Goal: Navigation & Orientation: Find specific page/section

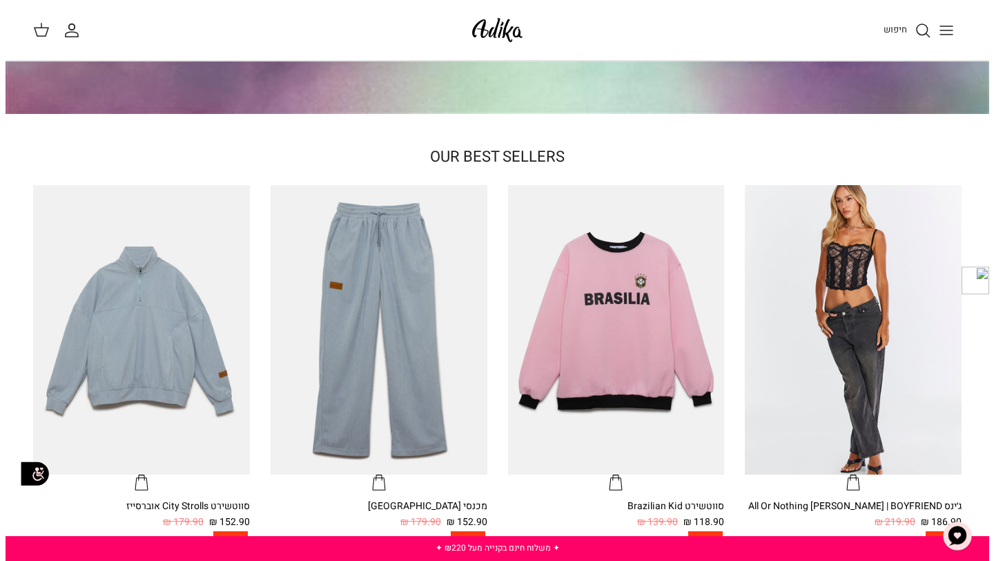
scroll to position [296, 0]
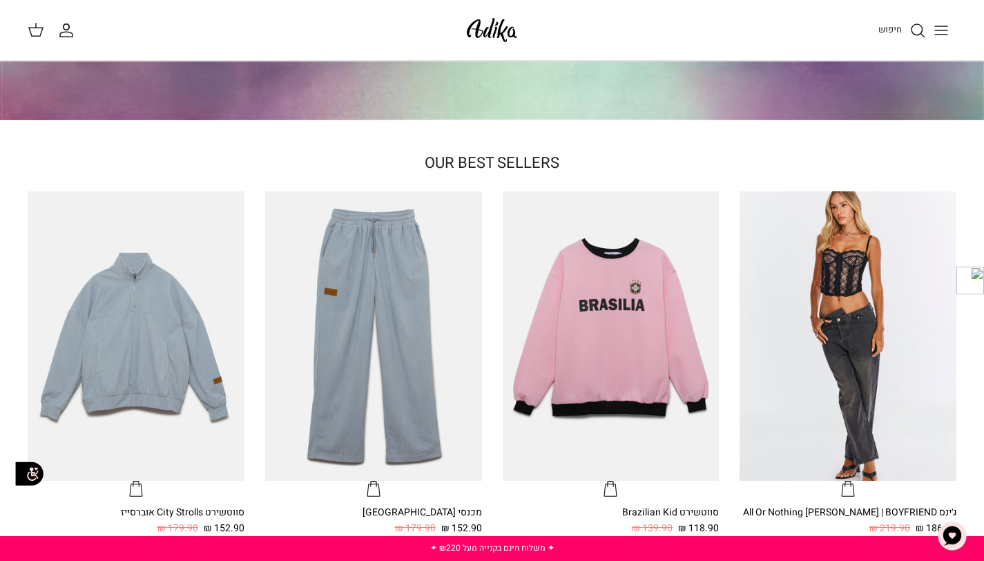
click at [943, 24] on icon "Toggle menu" at bounding box center [941, 30] width 17 height 17
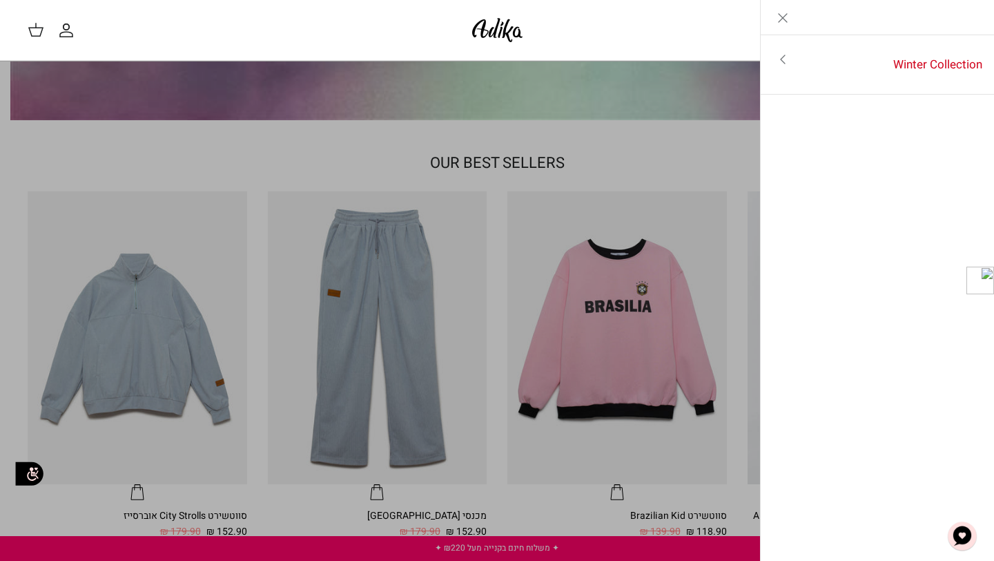
click at [773, 69] on link "Toggle menu" at bounding box center [783, 60] width 44 height 32
click at [926, 51] on link "לכל הפריטים" at bounding box center [878, 61] width 220 height 35
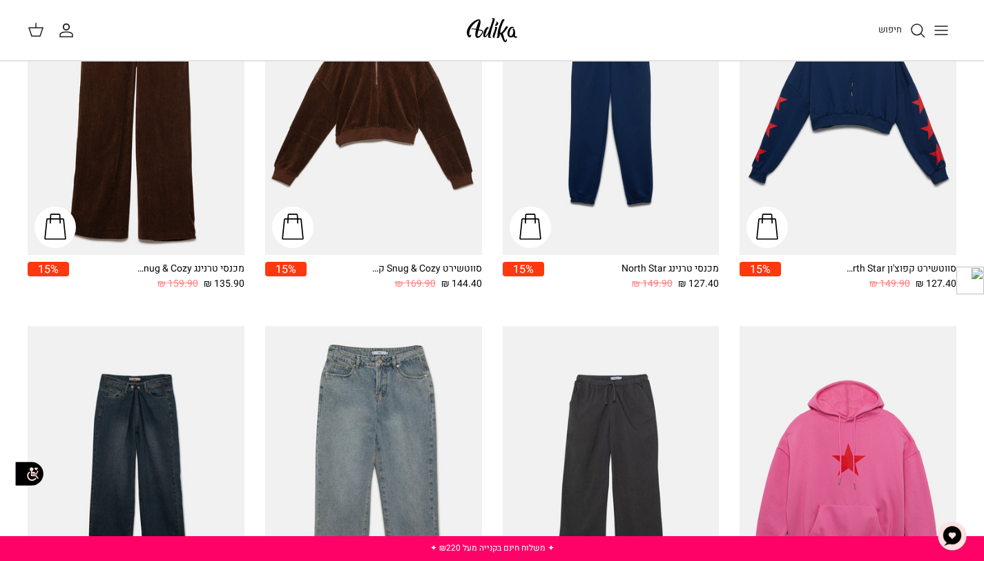
scroll to position [704, 0]
